Goal: Task Accomplishment & Management: Manage account settings

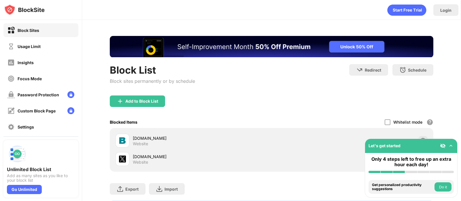
scroll to position [37, 0]
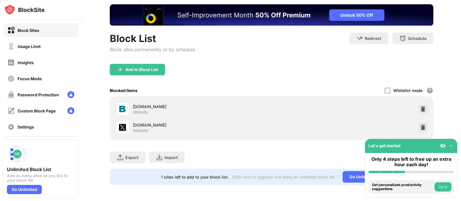
click at [420, 125] on img at bounding box center [423, 128] width 6 height 6
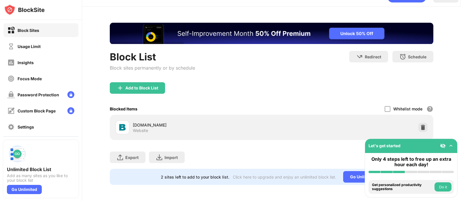
scroll to position [19, 0]
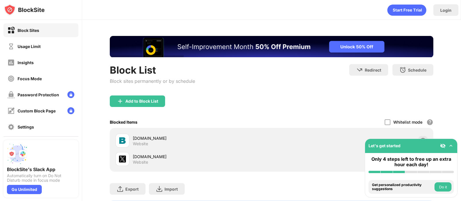
scroll to position [37, 0]
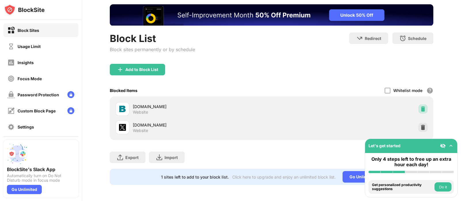
click at [420, 106] on img at bounding box center [423, 109] width 6 height 6
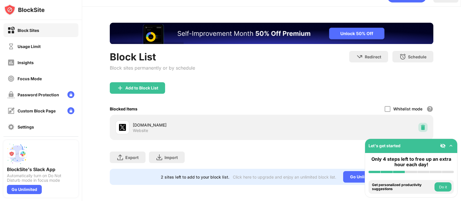
click at [420, 125] on img at bounding box center [423, 128] width 6 height 6
